Goal: Information Seeking & Learning: Learn about a topic

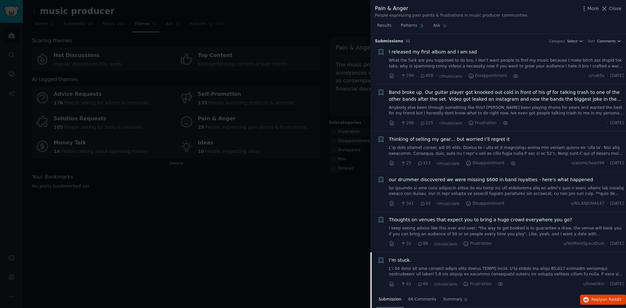
scroll to position [196, 0]
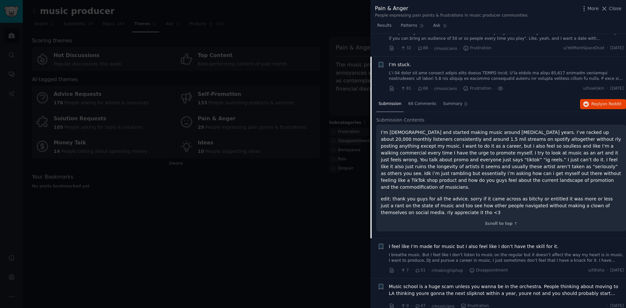
click at [359, 200] on div at bounding box center [313, 154] width 626 height 308
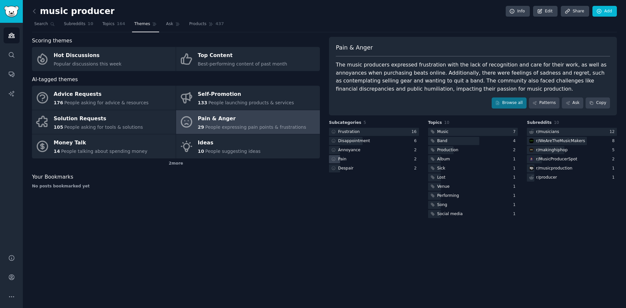
click at [384, 162] on div "Pain" at bounding box center [374, 159] width 90 height 8
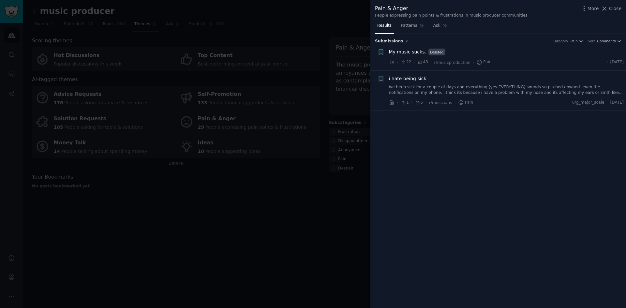
click at [413, 53] on span "My music sucks." at bounding box center [407, 52] width 37 height 7
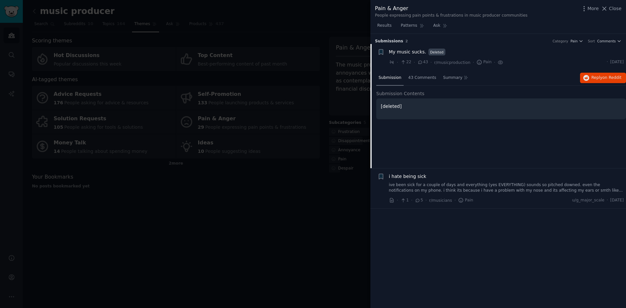
click at [413, 53] on span "My music sucks." at bounding box center [407, 52] width 37 height 7
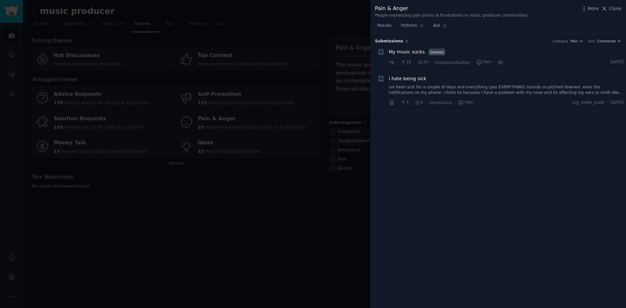
click at [403, 78] on span "i hate being sick" at bounding box center [408, 78] width 38 height 7
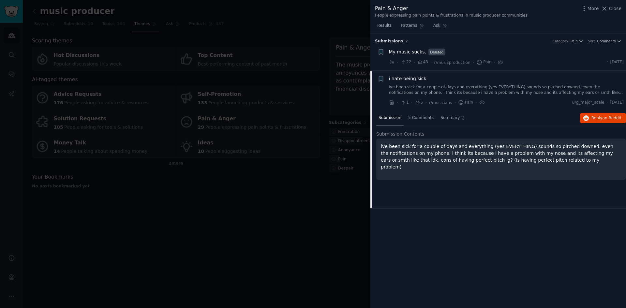
click at [405, 78] on span "i hate being sick" at bounding box center [408, 78] width 38 height 7
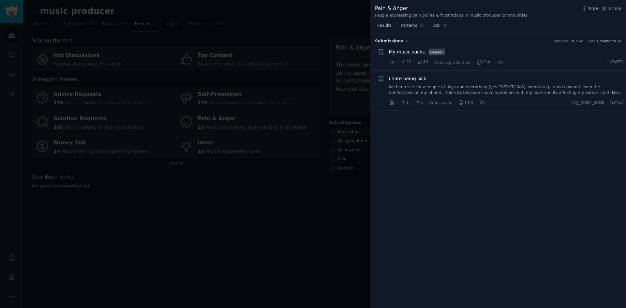
click at [266, 206] on div at bounding box center [313, 154] width 626 height 308
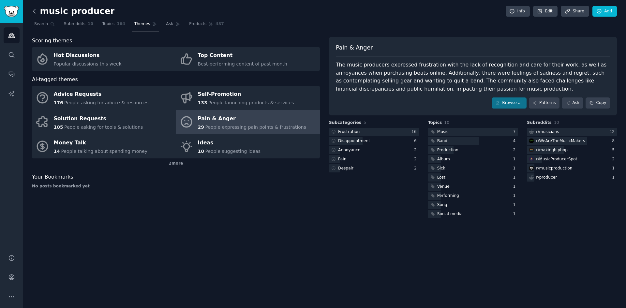
click at [34, 11] on icon at bounding box center [34, 11] width 7 height 7
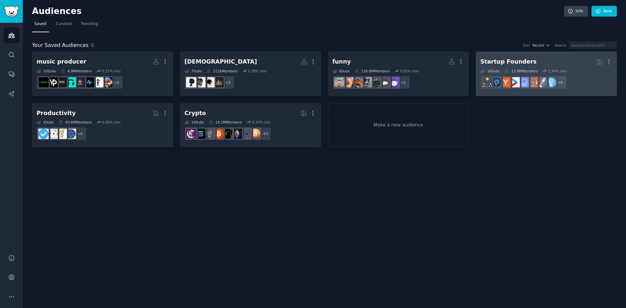
click at [517, 55] on link "Startup Founders More 16 Sub s 13.9M Members 1.36 % /mo r/ycombinator + 8" at bounding box center [546, 74] width 141 height 45
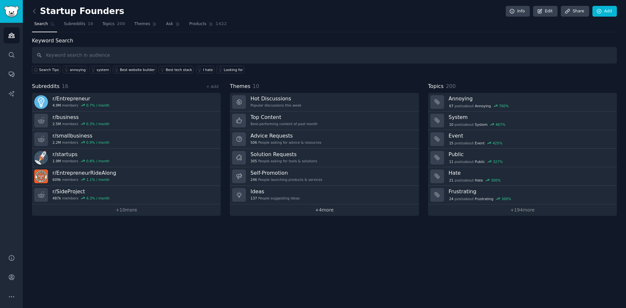
click at [323, 209] on link "+ 4 more" at bounding box center [324, 209] width 189 height 11
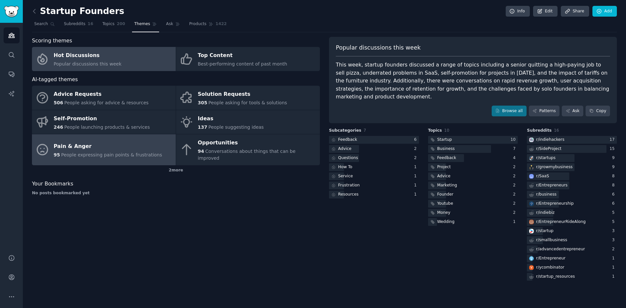
click at [133, 147] on div "Pain & Anger" at bounding box center [108, 146] width 109 height 10
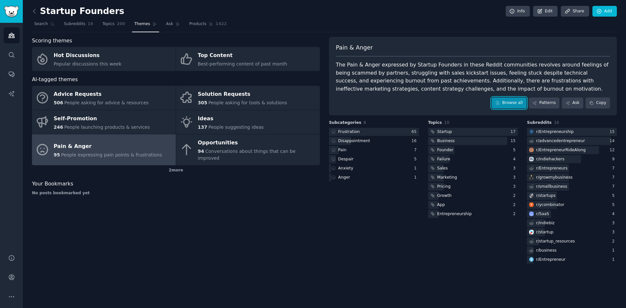
click at [512, 101] on link "Browse all" at bounding box center [509, 103] width 35 height 11
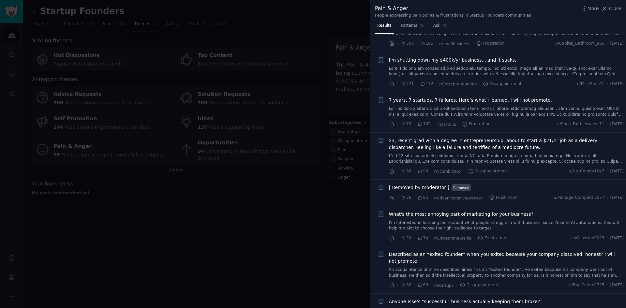
scroll to position [33, 0]
click at [416, 60] on span "I'm shutting down my $400k/yr business... and it sucks." at bounding box center [453, 59] width 128 height 7
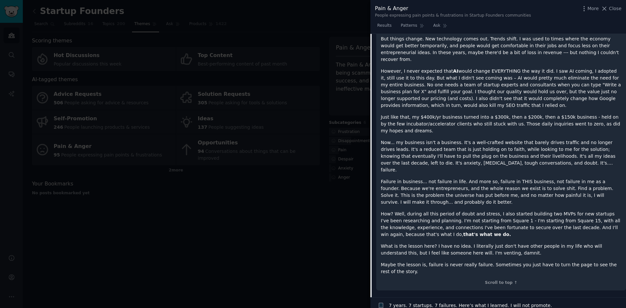
scroll to position [246, 0]
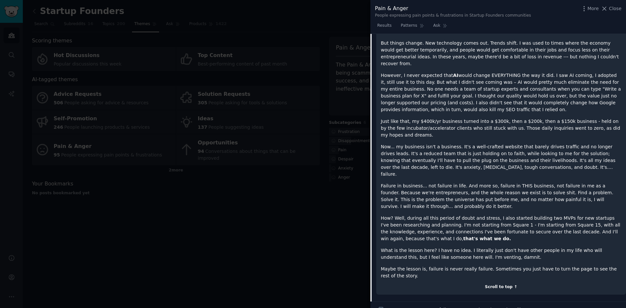
click at [504, 284] on div "Scroll to top ↑" at bounding box center [501, 287] width 241 height 6
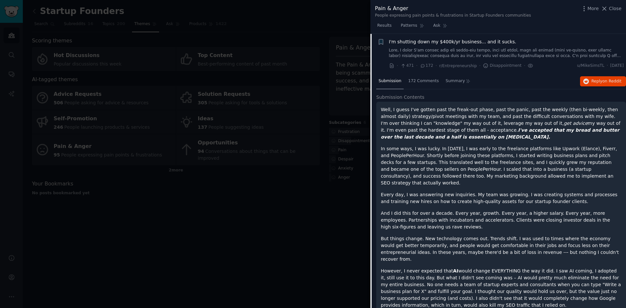
click at [345, 260] on div at bounding box center [313, 154] width 626 height 308
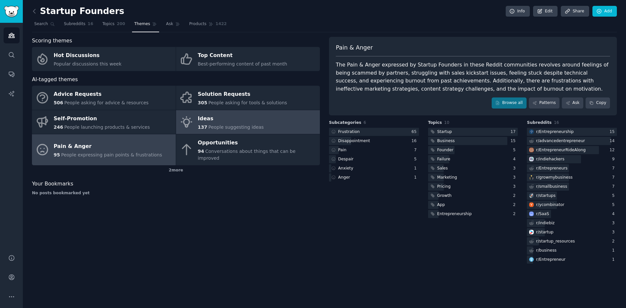
click at [228, 122] on div "Ideas" at bounding box center [231, 118] width 66 height 10
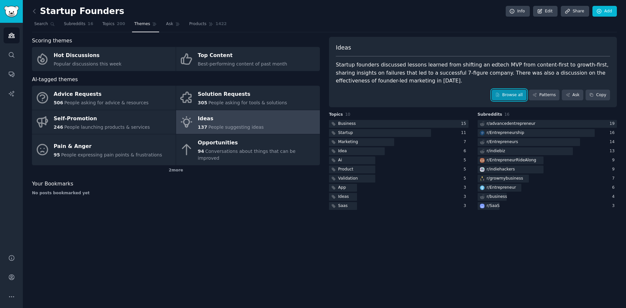
click at [516, 94] on link "Browse all" at bounding box center [509, 95] width 35 height 11
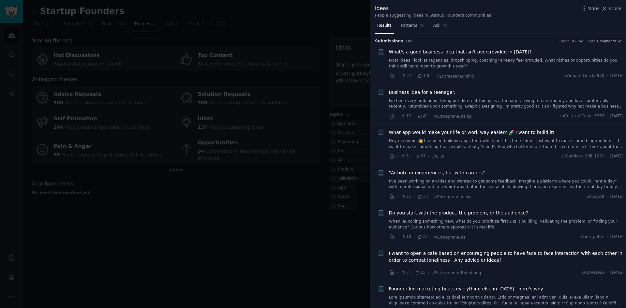
click at [419, 52] on span "What's a good business idea that isn't overcrowded in [DATE]?" at bounding box center [460, 52] width 143 height 7
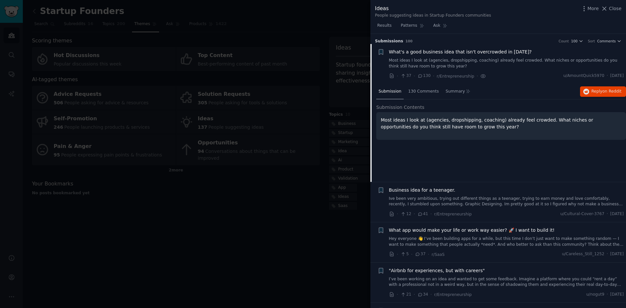
scroll to position [10, 0]
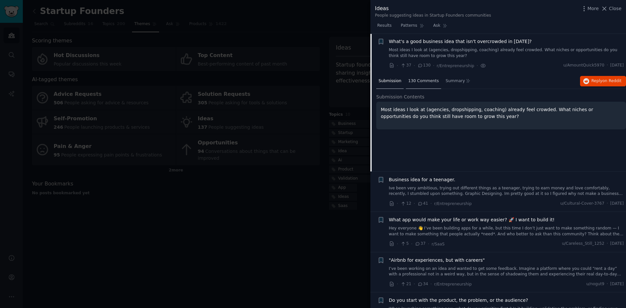
click at [419, 80] on span "130 Comments" at bounding box center [423, 81] width 31 height 6
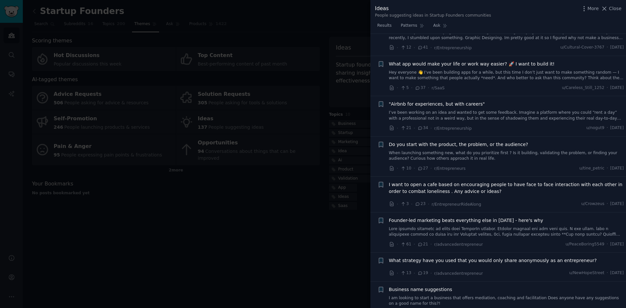
scroll to position [1184, 0]
